Goal: Feedback & Contribution: Submit feedback/report problem

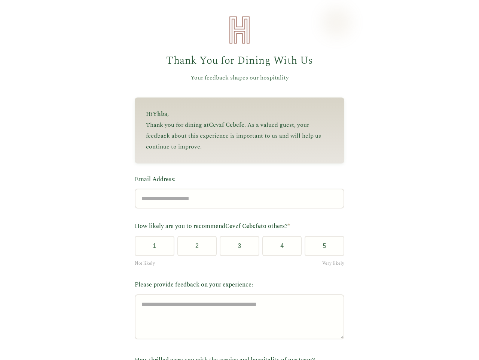
click at [236, 180] on label "Email Address:" at bounding box center [240, 180] width 210 height 10
click at [236, 188] on input "Email Address:" at bounding box center [240, 198] width 210 height 20
click at [236, 180] on label "Email Address:" at bounding box center [240, 180] width 210 height 10
click at [236, 188] on input "Email Address:" at bounding box center [240, 198] width 210 height 20
click at [152, 248] on button "1" at bounding box center [155, 246] width 40 height 20
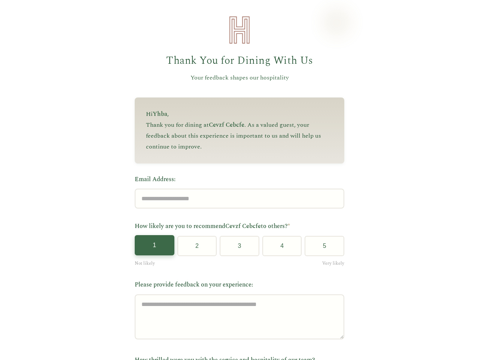
click at [194, 248] on button "2" at bounding box center [198, 246] width 40 height 20
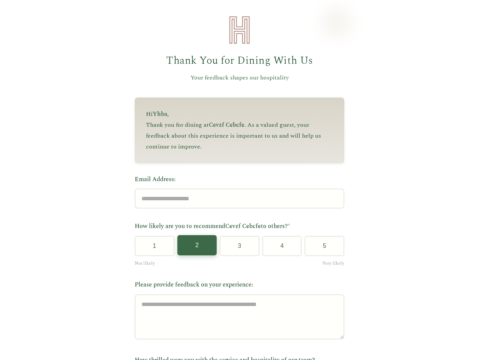
click at [237, 248] on button "3" at bounding box center [240, 246] width 40 height 20
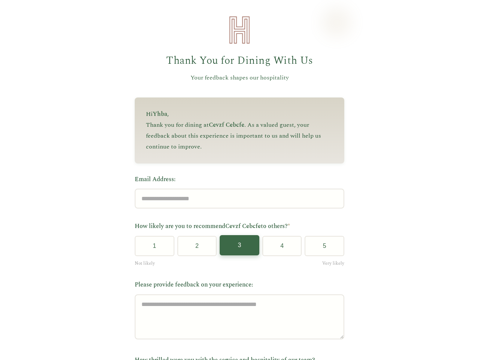
click at [279, 248] on button "4" at bounding box center [283, 246] width 40 height 20
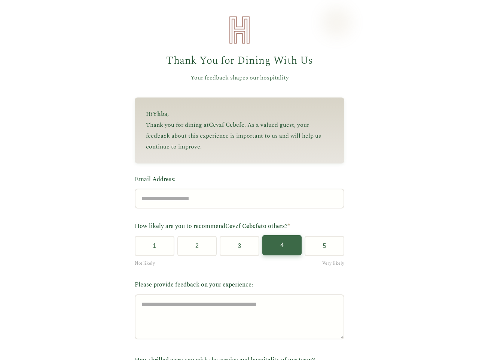
click at [322, 248] on button "5" at bounding box center [325, 246] width 40 height 20
